Goal: Information Seeking & Learning: Find specific fact

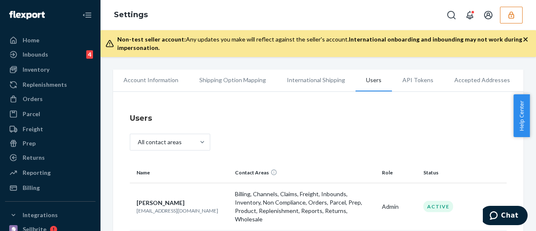
click at [508, 9] on button "button" at bounding box center [511, 15] width 23 height 17
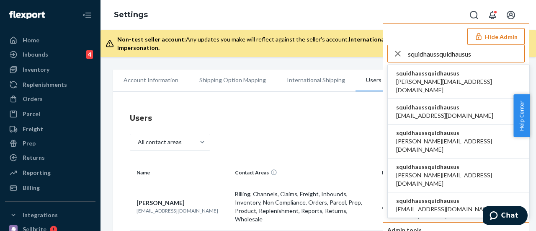
type input "squidhaussquidhausus"
click at [460, 77] on li "squidhaussquidhausus david@squidhaus.us" at bounding box center [459, 82] width 142 height 34
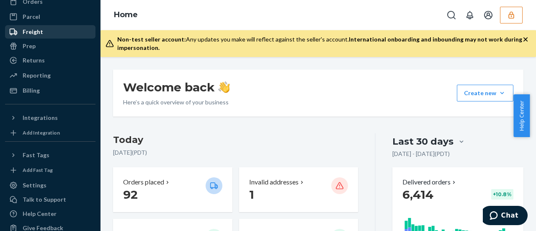
scroll to position [111, 0]
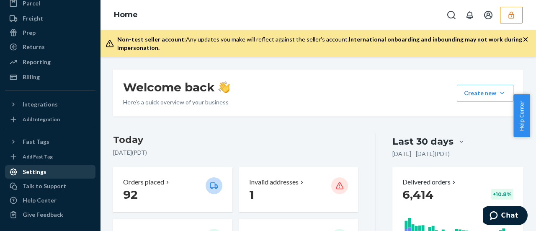
click at [43, 171] on div "Settings" at bounding box center [35, 172] width 24 height 8
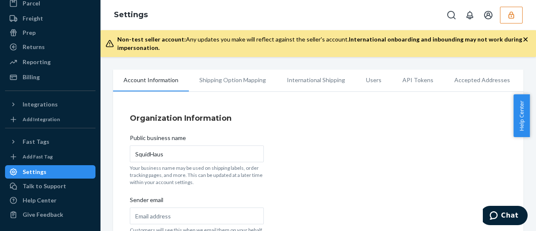
click at [372, 82] on li "Users" at bounding box center [374, 80] width 36 height 21
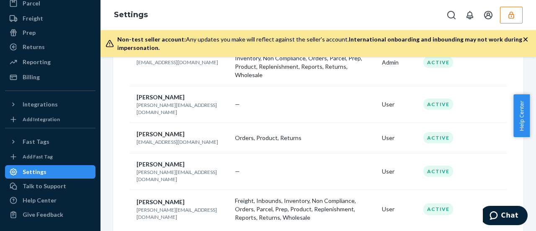
scroll to position [145, 0]
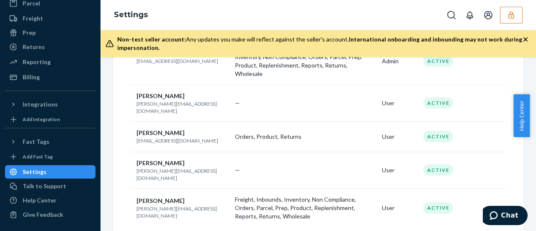
click at [177, 205] on p "sami@scpfconsulting.com" at bounding box center [183, 212] width 92 height 14
copy p "sami@scpfconsulting.com"
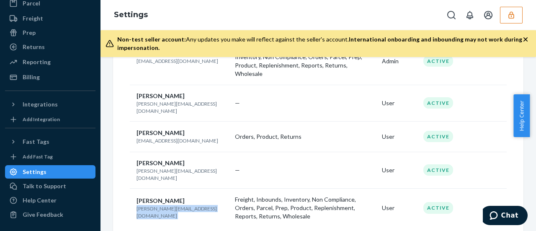
click at [512, 16] on icon "button" at bounding box center [511, 15] width 8 height 8
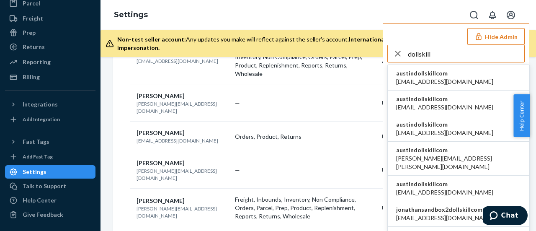
type input "dollskill"
click at [427, 78] on span "alyssa@dollskill.com" at bounding box center [444, 82] width 97 height 8
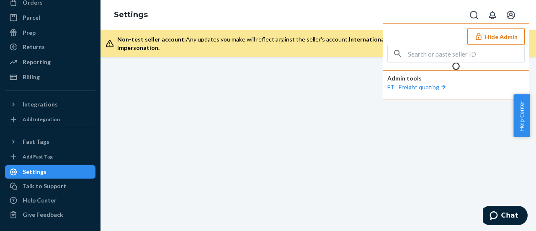
scroll to position [111, 0]
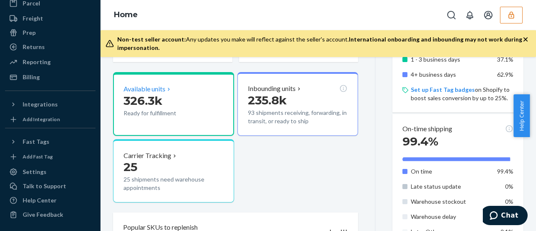
scroll to position [209, 0]
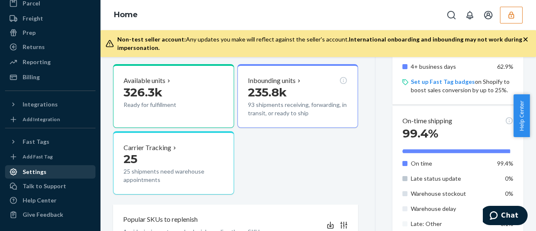
click at [39, 172] on div "Settings" at bounding box center [35, 172] width 24 height 8
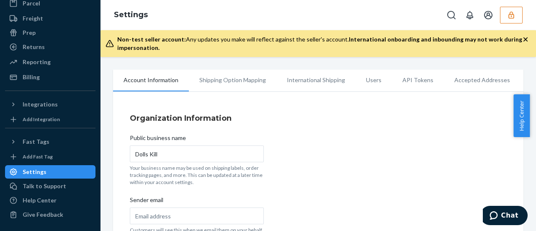
click at [372, 83] on li "Users" at bounding box center [374, 80] width 36 height 21
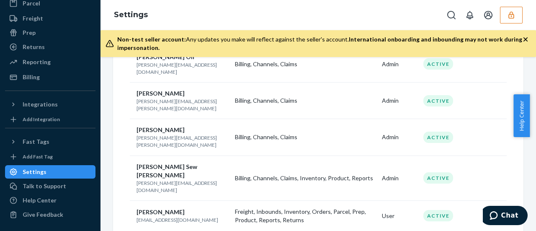
scroll to position [332, 0]
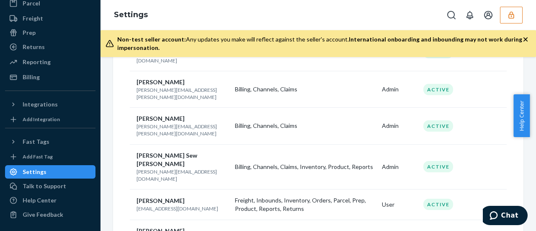
click at [150, 205] on p "alyssa@dollskill.com" at bounding box center [183, 208] width 92 height 7
copy p "alyssa@dollskill.com"
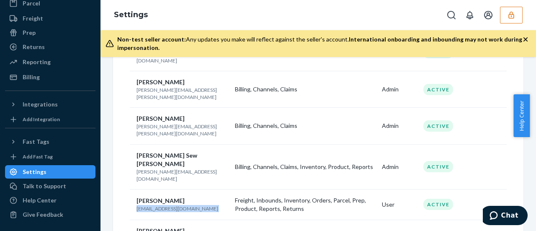
click at [513, 15] on icon "button" at bounding box center [511, 15] width 8 height 8
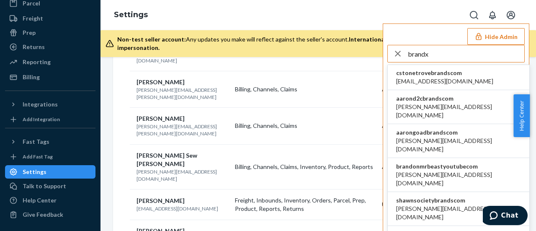
scroll to position [712, 0]
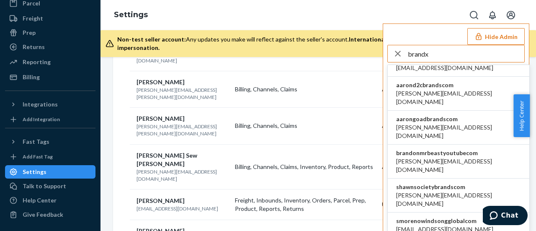
click at [438, 53] on input "brandx" at bounding box center [466, 53] width 116 height 17
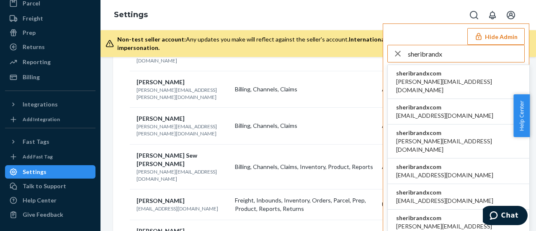
type input "sheribrandx"
click at [449, 77] on span "sheribrandxcom" at bounding box center [458, 73] width 125 height 8
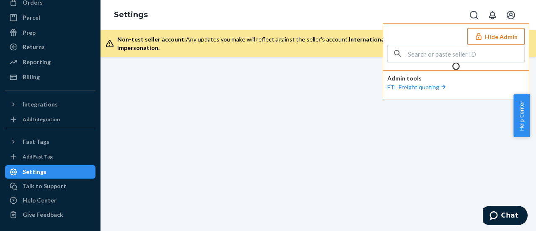
scroll to position [111, 0]
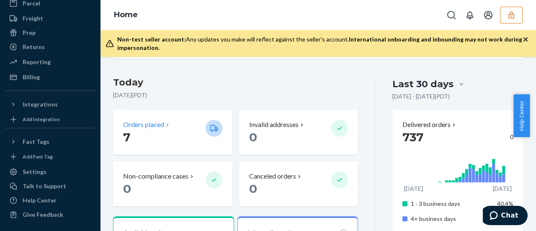
scroll to position [126, 0]
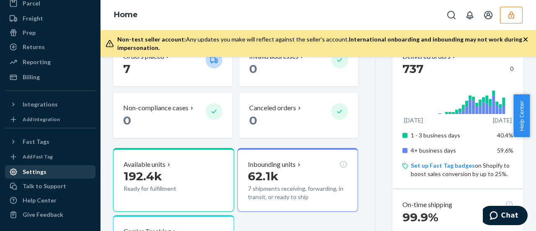
click at [34, 169] on div "Settings" at bounding box center [35, 172] width 24 height 8
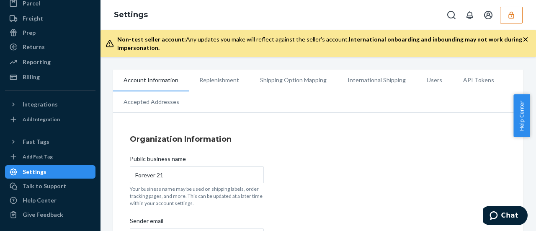
click at [422, 80] on li "Users" at bounding box center [434, 80] width 36 height 21
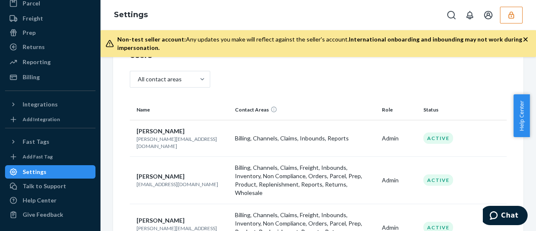
scroll to position [168, 0]
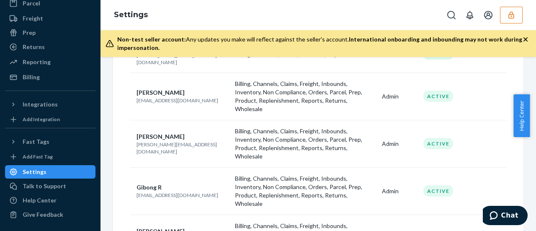
click at [184, 141] on p "claudia@brandsonline.com" at bounding box center [183, 148] width 92 height 14
click at [185, 141] on p "claudia@brandsonline.com" at bounding box center [183, 148] width 92 height 14
click at [184, 141] on p "claudia@brandsonline.com" at bounding box center [183, 148] width 92 height 14
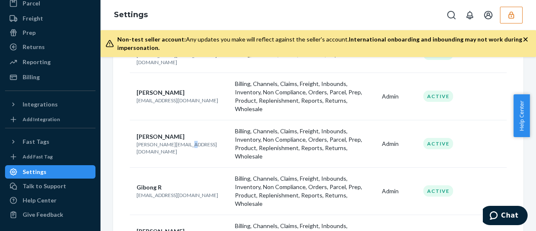
click at [184, 141] on p "claudia@brandsonline.com" at bounding box center [183, 148] width 92 height 14
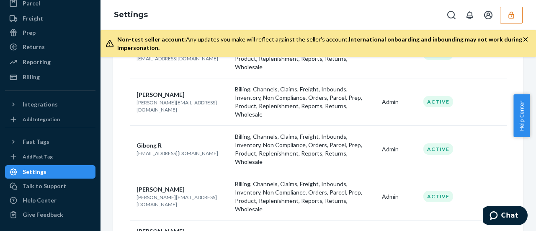
click at [171, 150] on p "gibong@brandx.com" at bounding box center [183, 153] width 92 height 7
click at [172, 150] on p "gibong@brandx.com" at bounding box center [183, 153] width 92 height 7
copy p "gibong@brandx.com"
click at [179, 194] on p "john+1@brandsonline.com" at bounding box center [183, 201] width 92 height 14
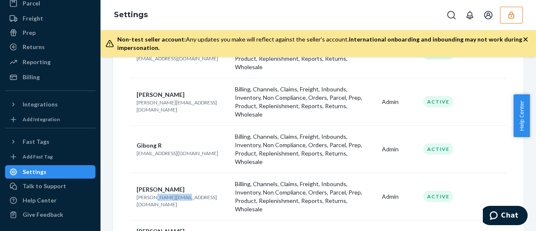
click at [179, 194] on p "john+1@brandsonline.com" at bounding box center [183, 201] width 92 height 14
copy p "john+1@brandsonline.com"
click at [516, 14] on button "button" at bounding box center [511, 15] width 23 height 17
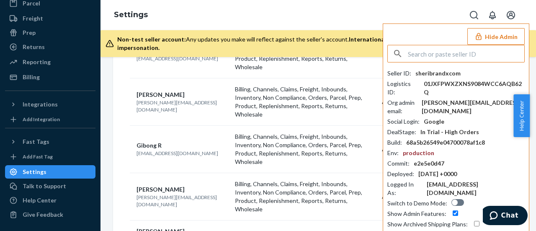
click at [457, 50] on input "text" at bounding box center [466, 53] width 116 height 17
paste input "infostellalifecom"
type input "infostellalifecom"
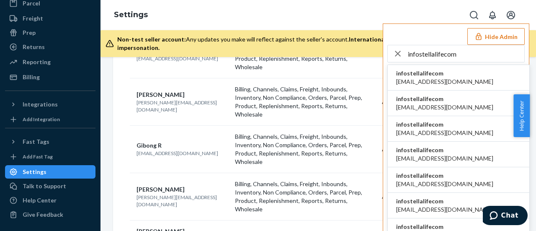
click at [451, 75] on span "infostellalifecom" at bounding box center [444, 73] width 97 height 8
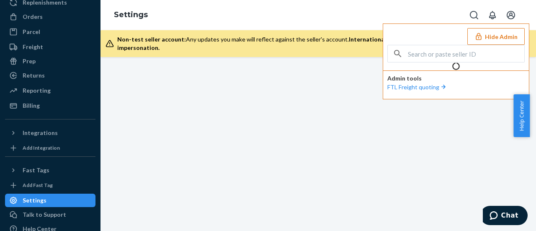
scroll to position [111, 0]
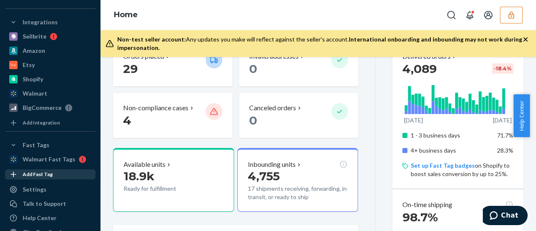
scroll to position [210, 0]
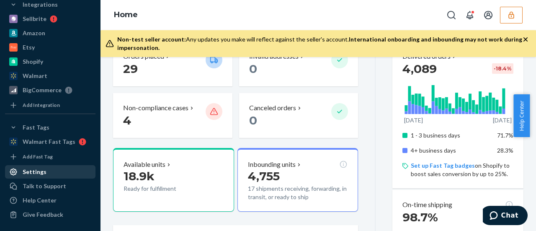
click at [45, 172] on div "Settings" at bounding box center [50, 172] width 89 height 12
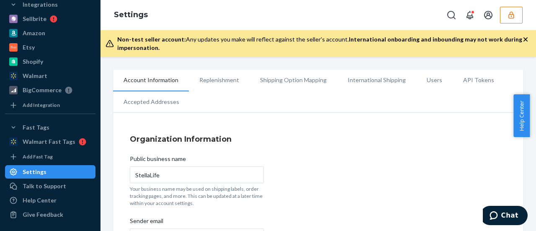
click at [427, 82] on li "Users" at bounding box center [434, 80] width 36 height 21
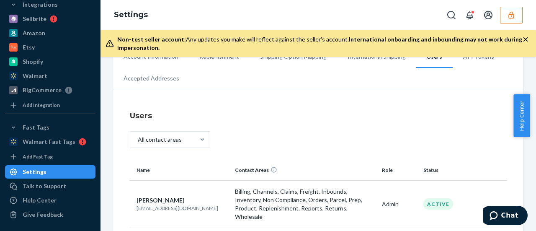
scroll to position [84, 0]
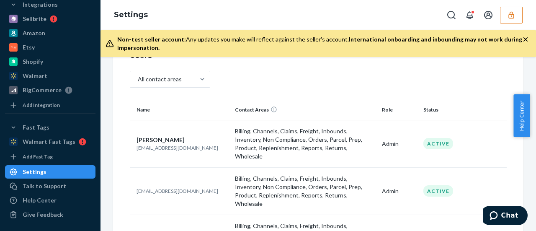
click at [160, 144] on p "[EMAIL_ADDRESS][DOMAIN_NAME]" at bounding box center [183, 147] width 92 height 7
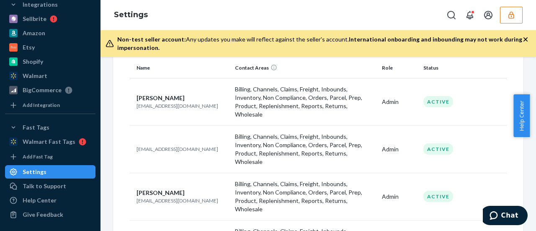
click at [173, 102] on p "aaeschliman@stellalife.com" at bounding box center [183, 105] width 92 height 7
copy p "aaeschliman@stellalife.com"
click at [357, 67] on th "Contact Areas" at bounding box center [305, 68] width 147 height 20
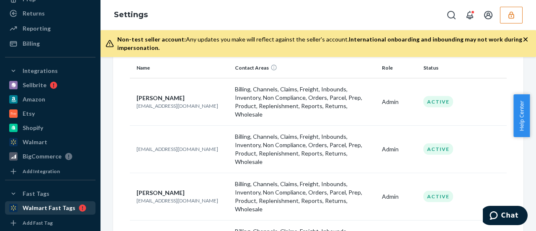
scroll to position [127, 0]
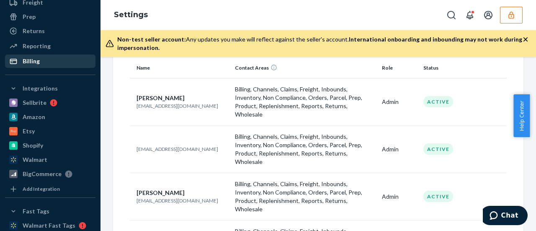
click at [37, 65] on div "Billing" at bounding box center [31, 61] width 17 height 8
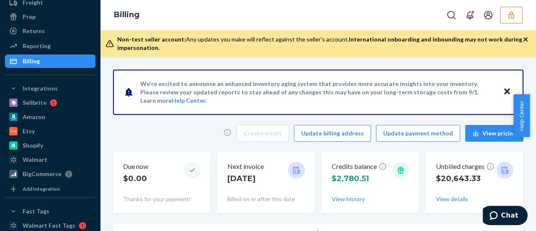
scroll to position [42, 0]
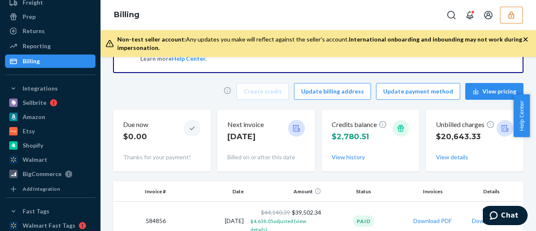
click at [520, 13] on button "button" at bounding box center [511, 15] width 23 height 17
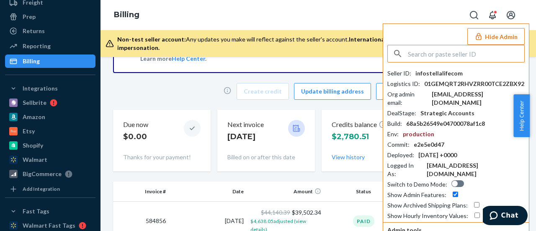
click at [464, 48] on input "text" at bounding box center [466, 53] width 116 height 17
type input "contactsawinerynet"
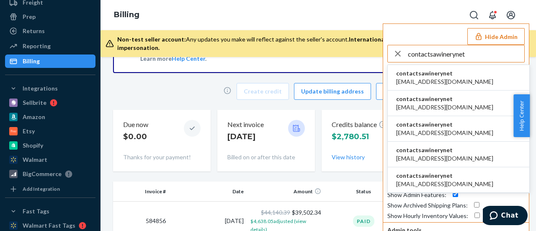
click at [468, 77] on li "contactsawinerynet contact@sawinery.net" at bounding box center [459, 78] width 142 height 26
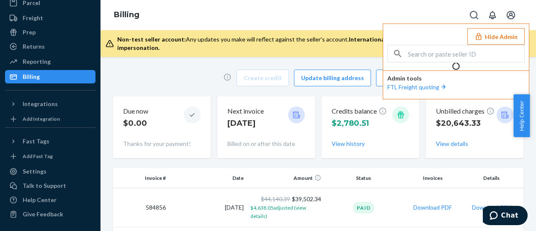
scroll to position [111, 0]
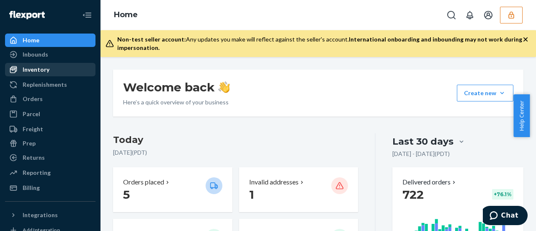
click at [39, 71] on div "Inventory" at bounding box center [36, 69] width 27 height 8
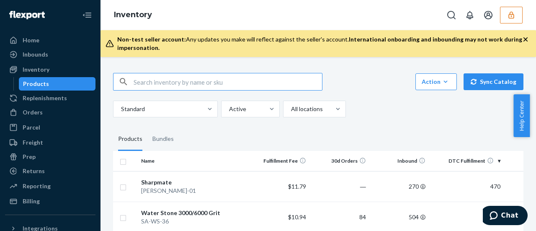
paste input "SA-CS-01"
type input "SA-CS-01"
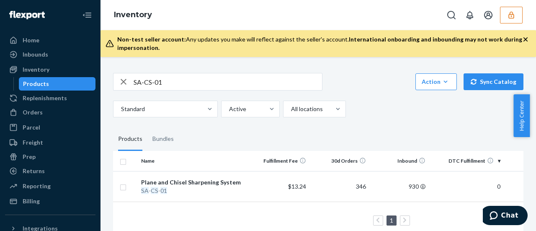
scroll to position [22, 0]
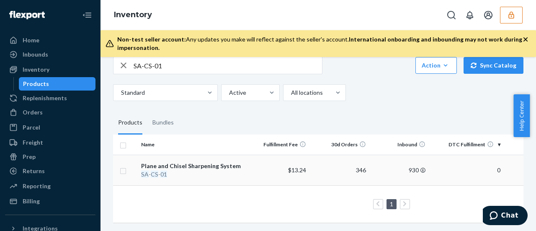
click at [199, 162] on div "Plane and Chisel Sharpening System" at bounding box center [193, 166] width 105 height 8
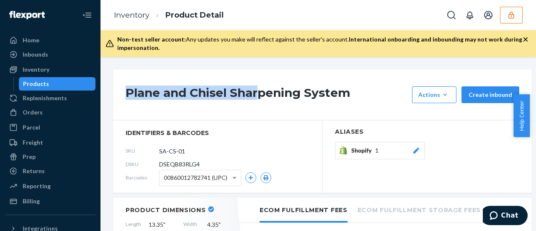
drag, startPoint x: 262, startPoint y: 82, endPoint x: 251, endPoint y: 11, distance: 72.1
click at [251, 11] on div "Inventory Product Detail Non-test seller account: Any updates you make will ref…" at bounding box center [319, 115] width 436 height 231
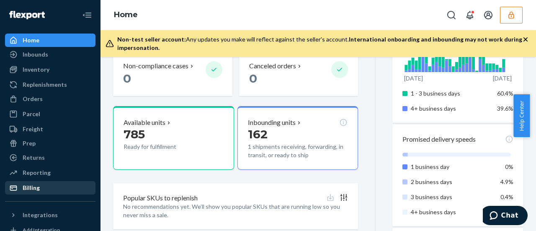
scroll to position [111, 0]
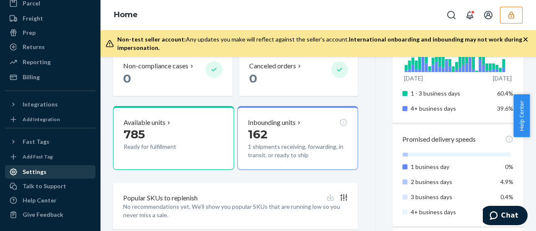
click at [42, 172] on div "Settings" at bounding box center [35, 172] width 24 height 8
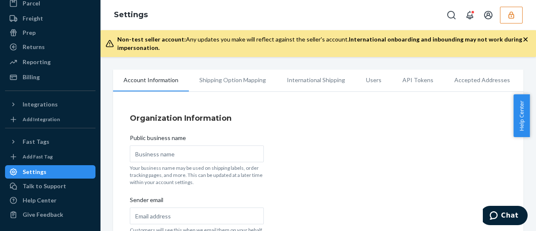
click at [370, 80] on li "Users" at bounding box center [374, 80] width 36 height 21
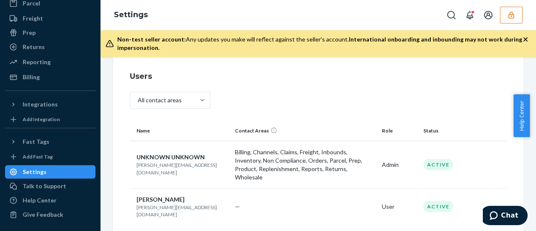
scroll to position [46, 0]
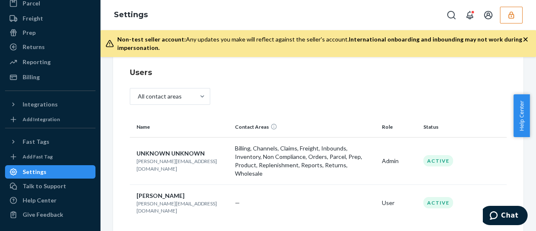
click at [163, 163] on p "lisa@ecofish.com" at bounding box center [183, 165] width 92 height 14
click at [163, 161] on p "lisa@ecofish.com" at bounding box center [183, 165] width 92 height 14
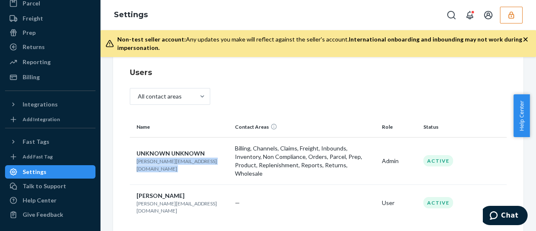
copy p "lisa@ecofish.com"
click at [517, 15] on button "button" at bounding box center [511, 15] width 23 height 17
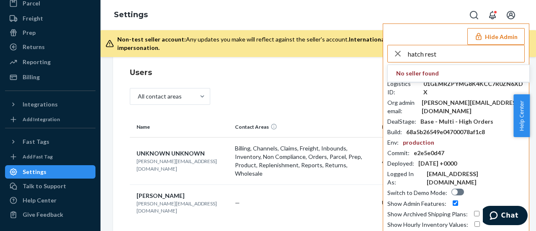
click at [477, 47] on input "hatch rest" at bounding box center [466, 53] width 116 height 17
click at [473, 48] on input "hatch rest" at bounding box center [466, 53] width 116 height 17
paste input "kevinlentzhatchco"
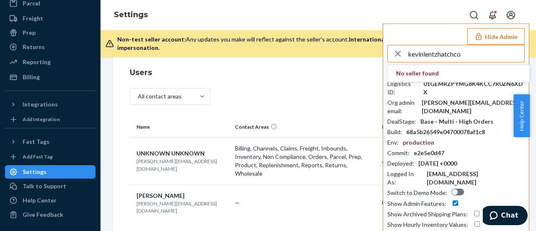
type input "kevinlentzhatchco"
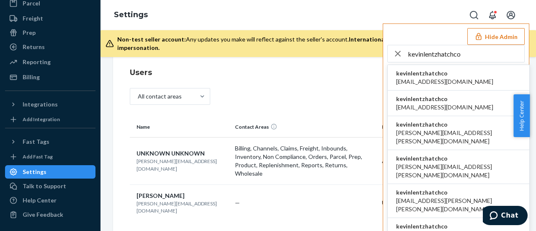
click at [461, 79] on li "kevinlentzhatchco abhi@hatch.co" at bounding box center [459, 78] width 142 height 26
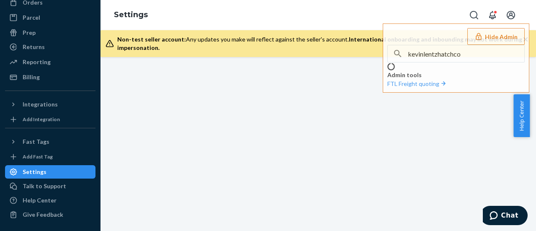
scroll to position [111, 0]
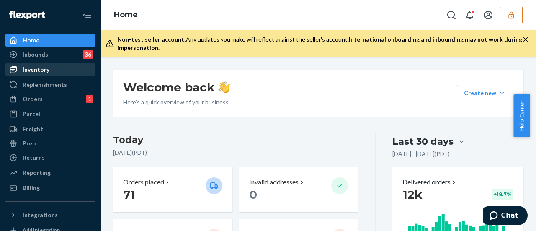
click at [46, 74] on div "Inventory" at bounding box center [50, 70] width 89 height 12
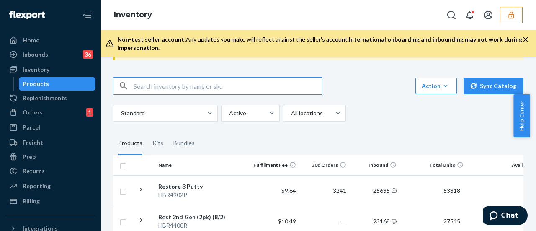
scroll to position [42, 0]
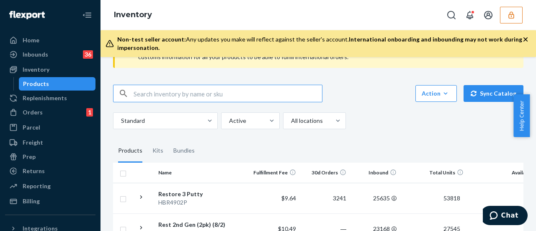
click at [251, 96] on input "text" at bounding box center [228, 93] width 189 height 17
type input "mint"
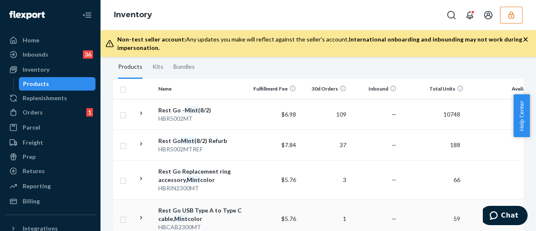
scroll to position [84, 0]
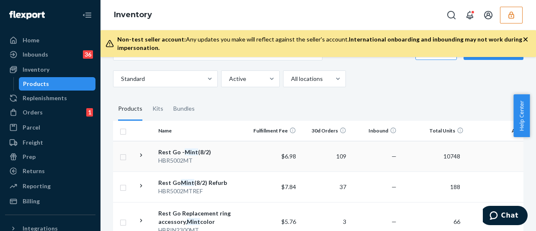
click at [240, 153] on div "Rest Go - Mint (8/2)" at bounding box center [202, 152] width 88 height 8
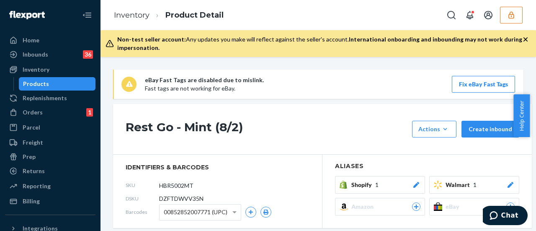
click at [175, 198] on span "DZFTDWVV35N" at bounding box center [181, 198] width 44 height 8
copy span "DZFTDWVV35N"
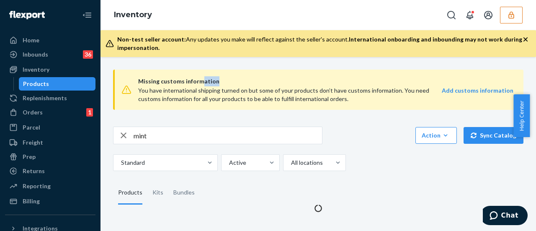
drag, startPoint x: 214, startPoint y: 77, endPoint x: 175, endPoint y: 29, distance: 61.6
click at [185, 68] on div "Missing customs information You have international shipping turned on but some …" at bounding box center [318, 90] width 411 height 54
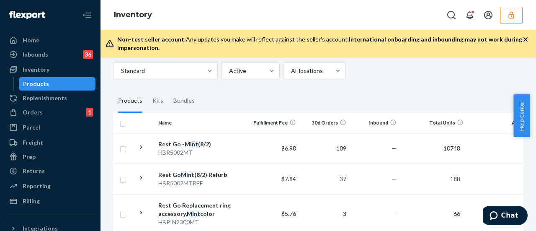
scroll to position [92, 0]
click at [215, 176] on div "Rest Go Mint (8/2) Refurb" at bounding box center [202, 174] width 88 height 8
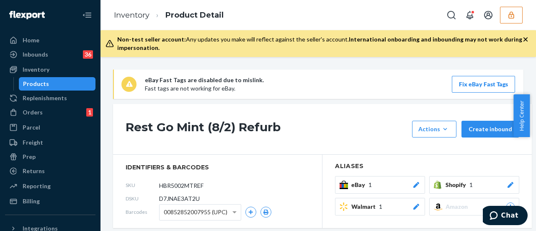
click at [187, 163] on span "identifiers & barcodes" at bounding box center [218, 167] width 184 height 8
click at [241, 170] on span "identifiers & barcodes" at bounding box center [218, 167] width 184 height 8
click at [194, 195] on span "D7JNAE3AT2U" at bounding box center [179, 198] width 41 height 8
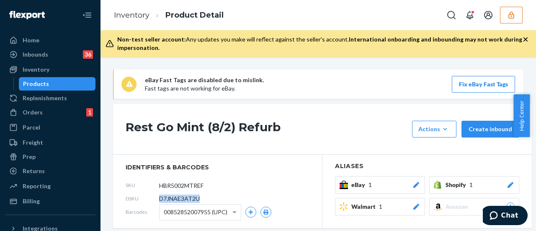
copy span "D7JNAE3AT2U"
